Goal: Check status: Check status

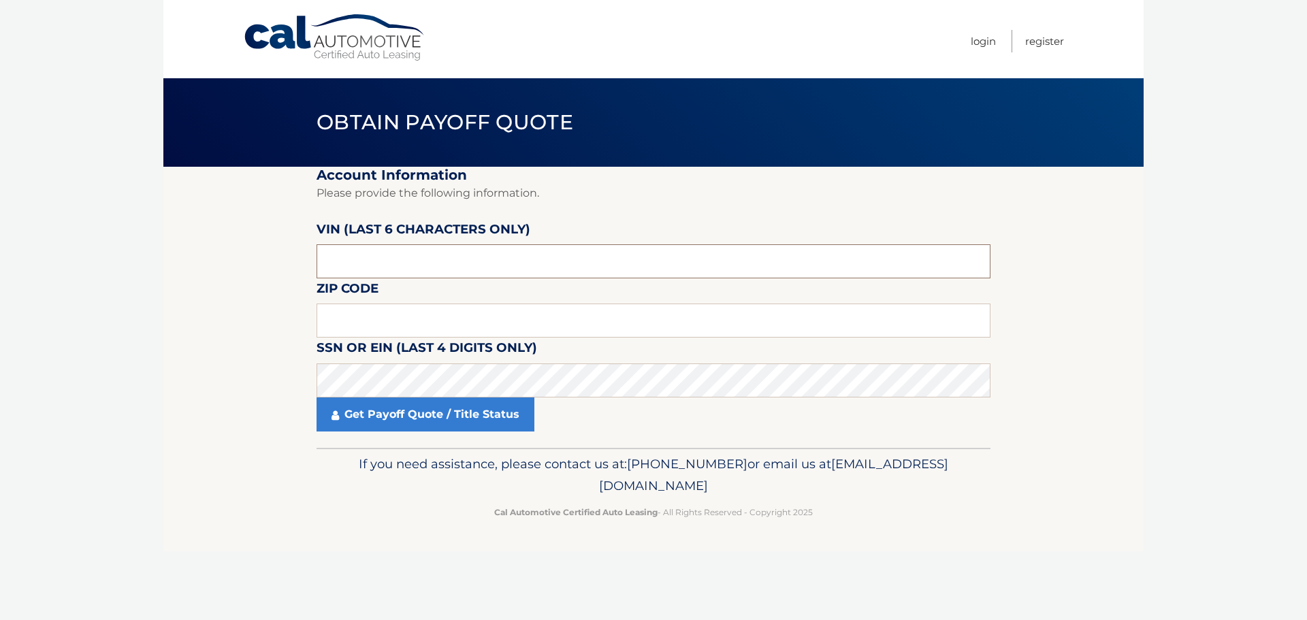
drag, startPoint x: 393, startPoint y: 262, endPoint x: 317, endPoint y: 262, distance: 75.6
click at [317, 262] on input "text" at bounding box center [653, 261] width 674 height 34
type input "052010"
click at [551, 318] on input "text" at bounding box center [653, 321] width 674 height 34
type input "10952"
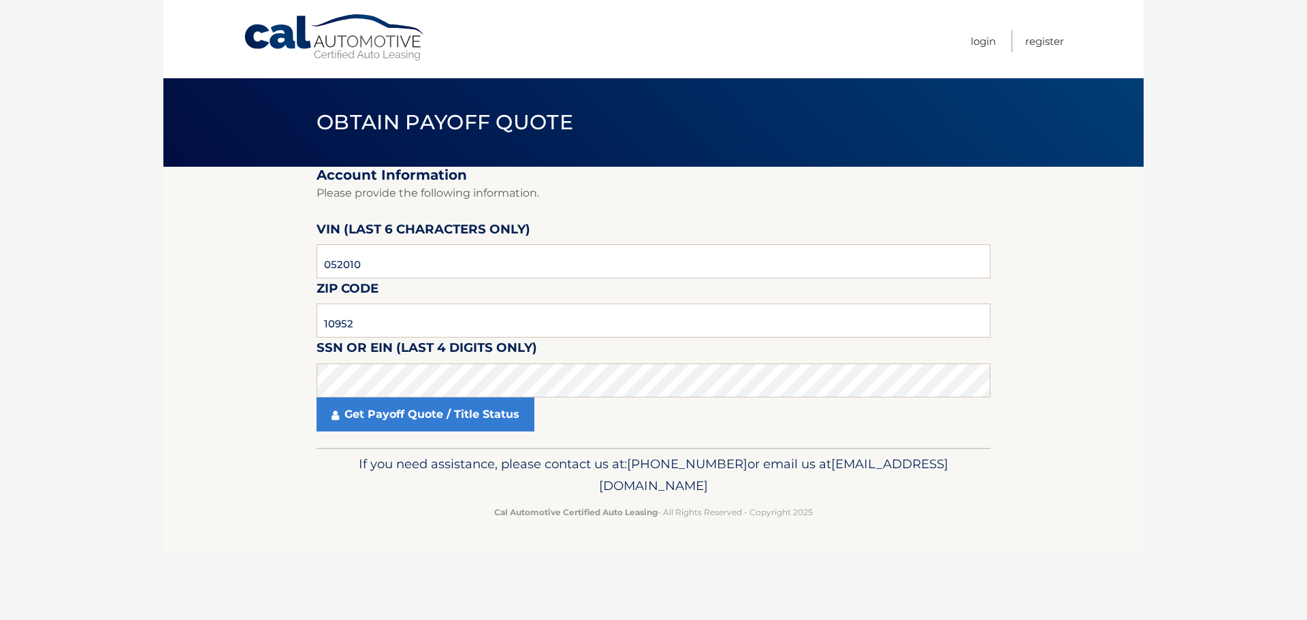
click at [1025, 557] on div "Cal Automotive Menu Login Register Obtain Payoff Quote ×" at bounding box center [653, 310] width 980 height 620
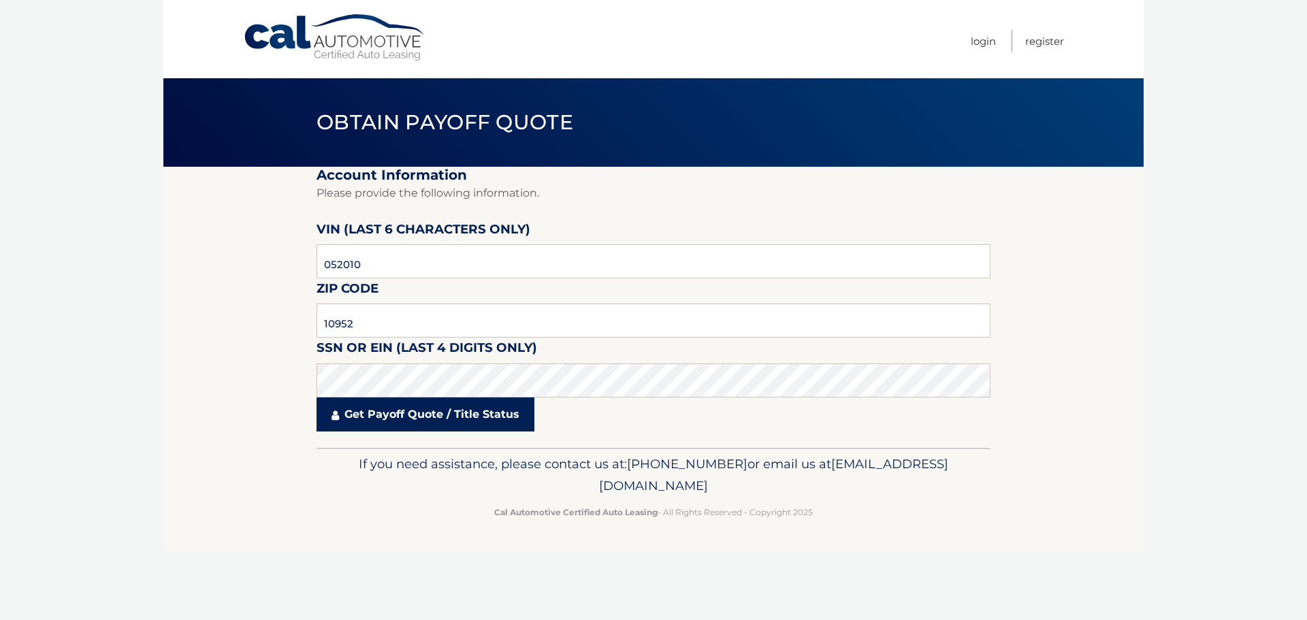
click at [392, 410] on link "Get Payoff Quote / Title Status" at bounding box center [425, 414] width 218 height 34
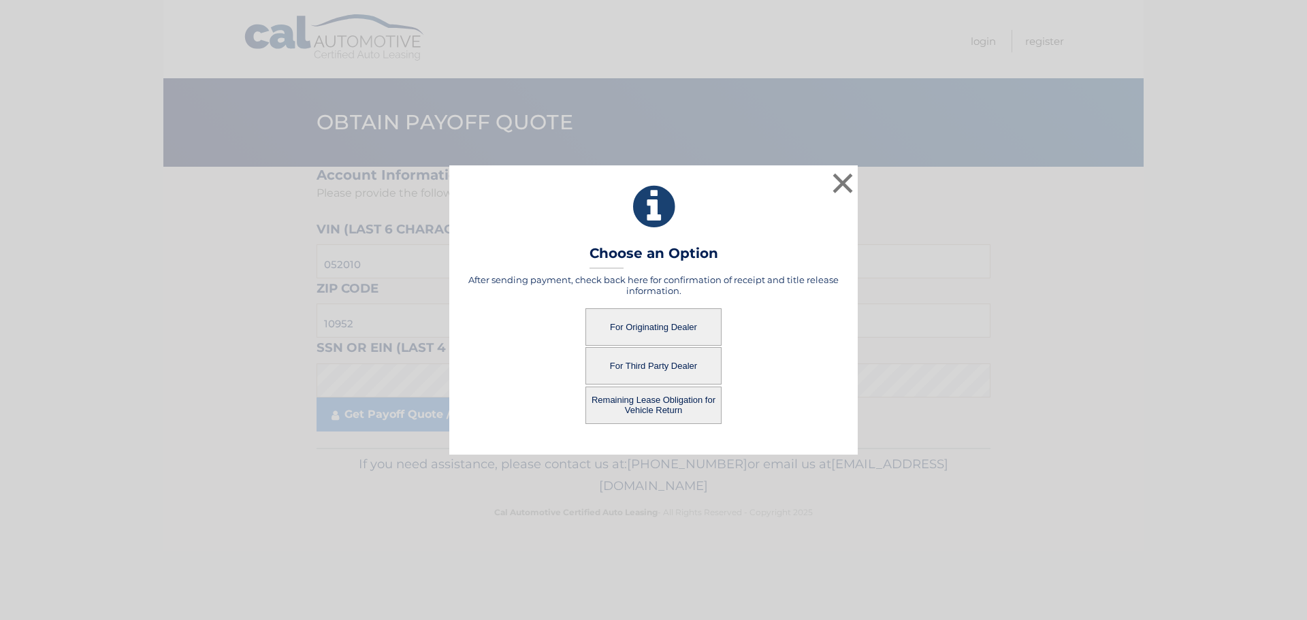
click at [665, 326] on button "For Originating Dealer" at bounding box center [653, 326] width 136 height 37
click at [666, 327] on button "For Originating Dealer" at bounding box center [653, 326] width 136 height 37
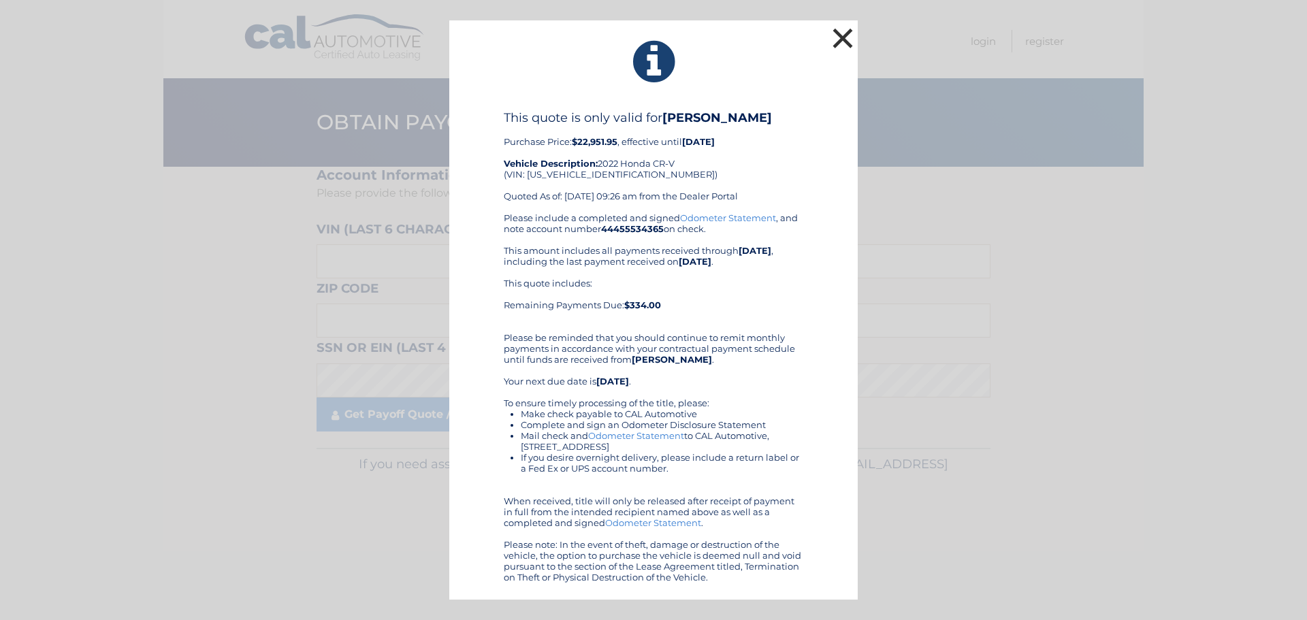
click at [841, 42] on button "×" at bounding box center [842, 38] width 27 height 27
